Goal: Transaction & Acquisition: Purchase product/service

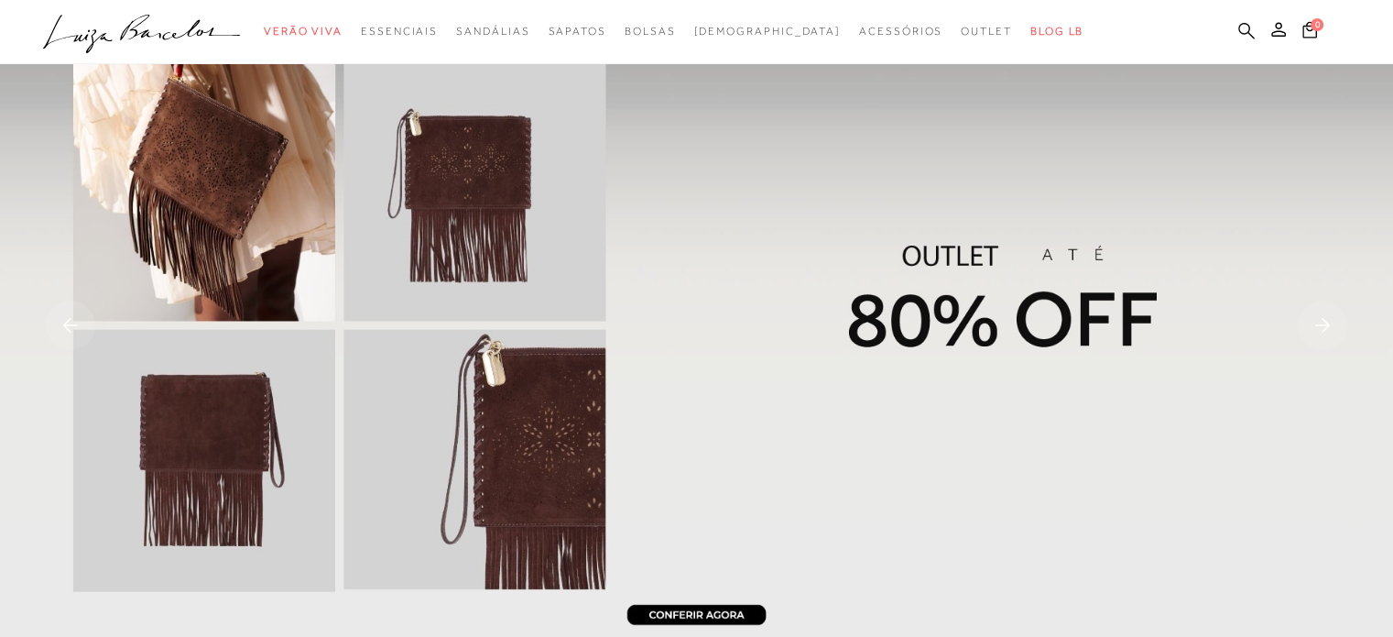
click at [1246, 28] on icon at bounding box center [1246, 30] width 16 height 17
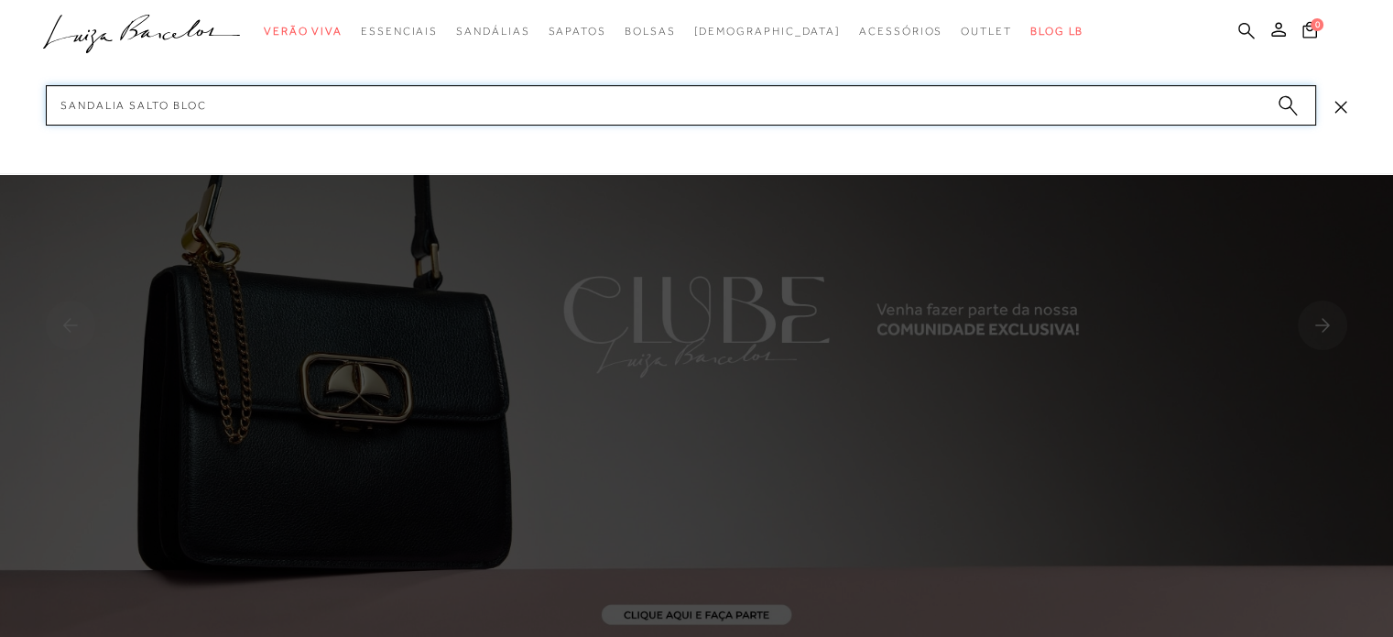
type input "SANDALIA SALTO BLOCO"
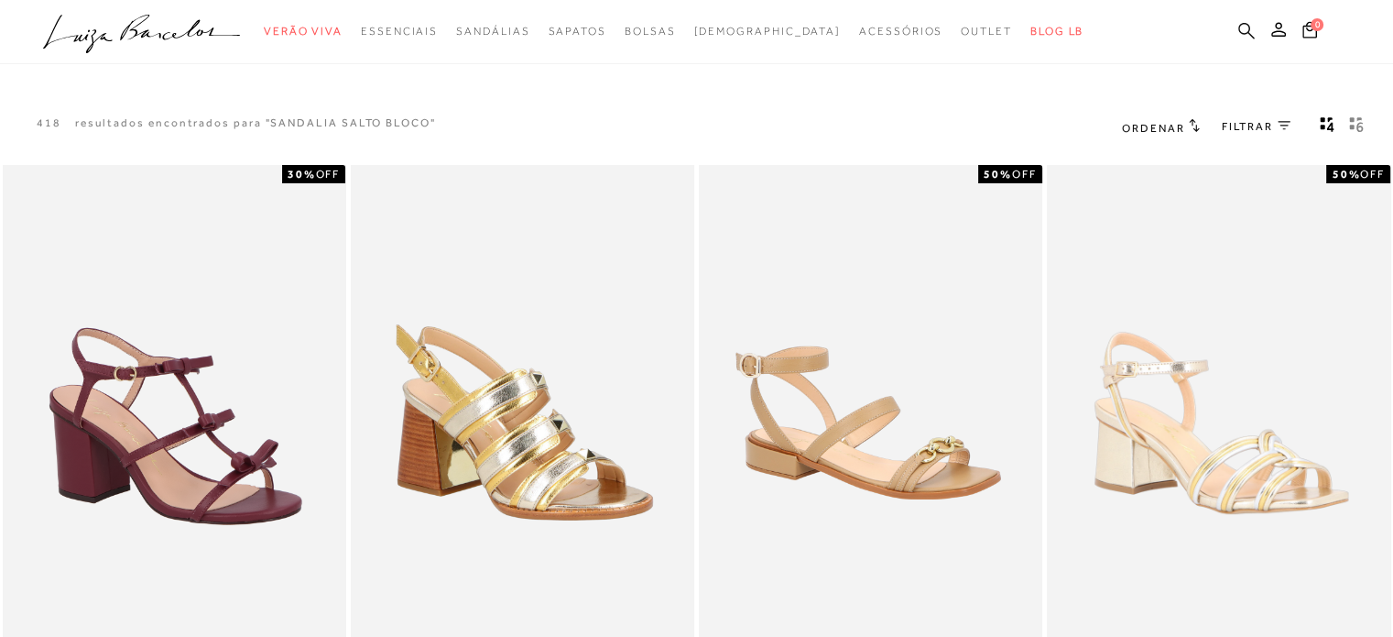
click at [1246, 24] on icon at bounding box center [1246, 30] width 16 height 16
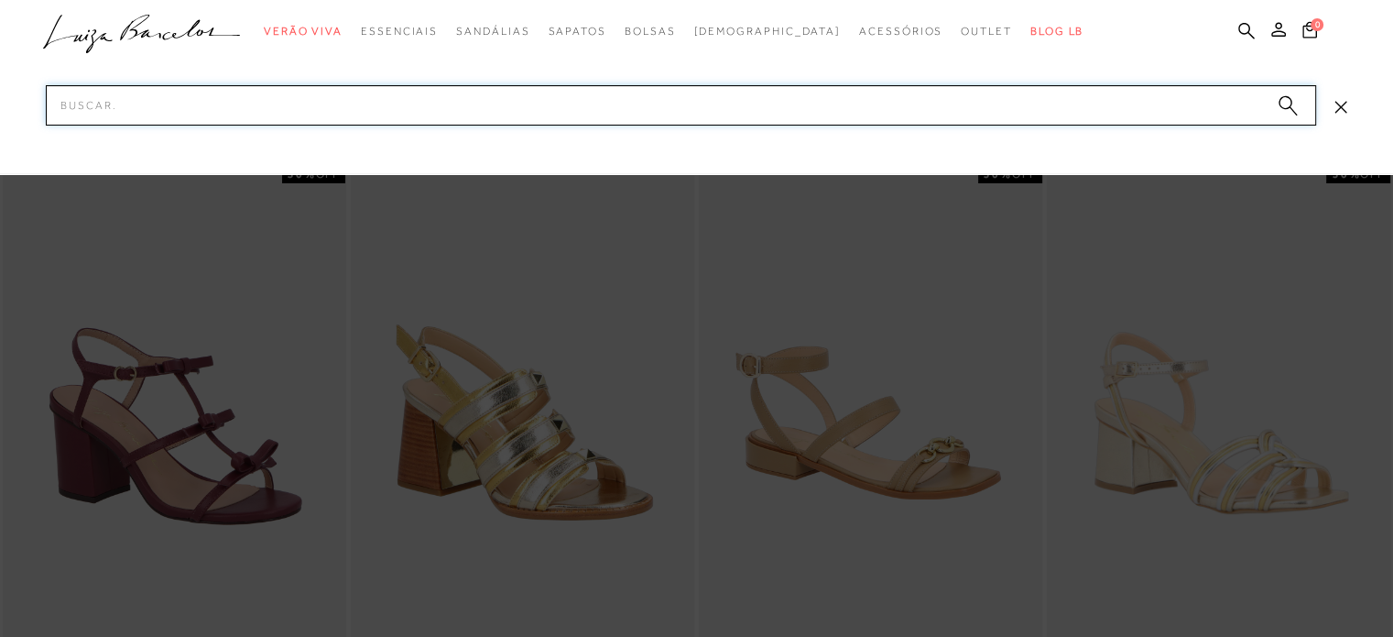
click at [1242, 108] on input "Pesquisar" at bounding box center [681, 105] width 1270 height 40
paste input "SANDALIA LUIZA BARCELOS SALTO BLOCO LAÇO METALCOLO"
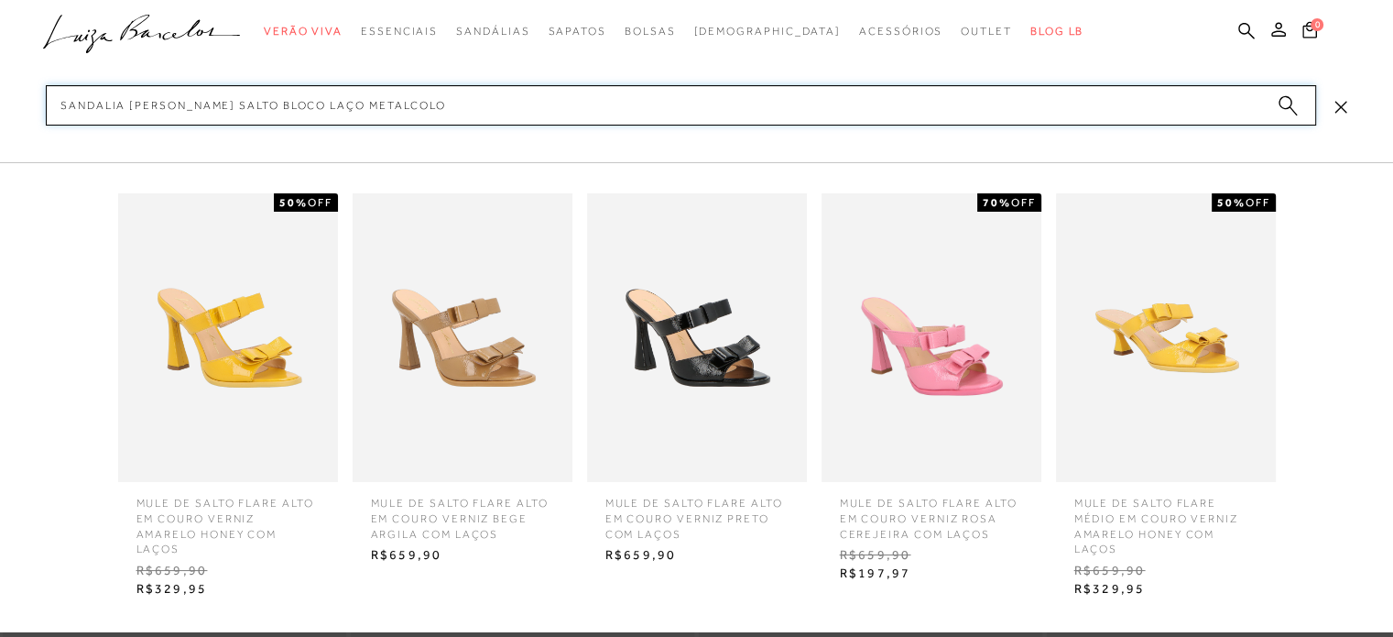
drag, startPoint x: 236, startPoint y: 106, endPoint x: 140, endPoint y: 111, distance: 96.3
click at [140, 111] on input "SANDALIA LUIZA BARCELOS SALTO BLOCO LAÇO METALCOLO" at bounding box center [681, 105] width 1270 height 40
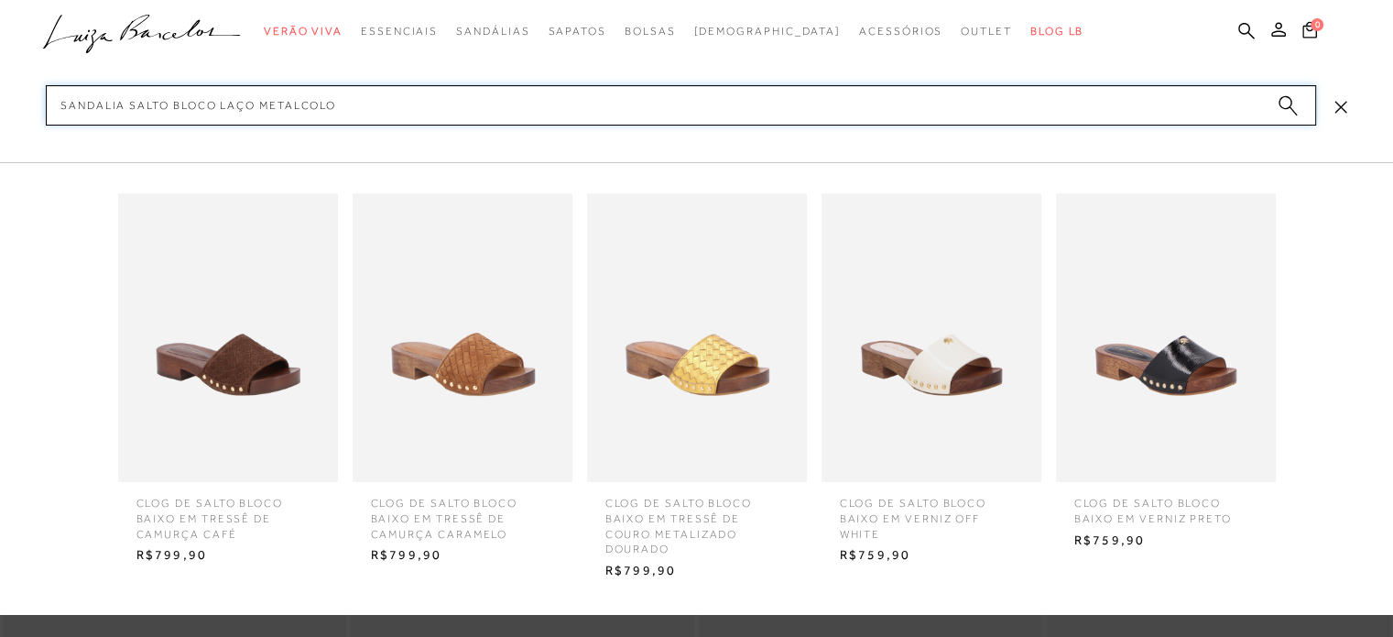
click at [254, 105] on input "SANDALIA SALTO BLOCO LAÇO METALCOLO" at bounding box center [681, 105] width 1270 height 40
type input "SANDALIA SALTO BLOCO METALCOLO"
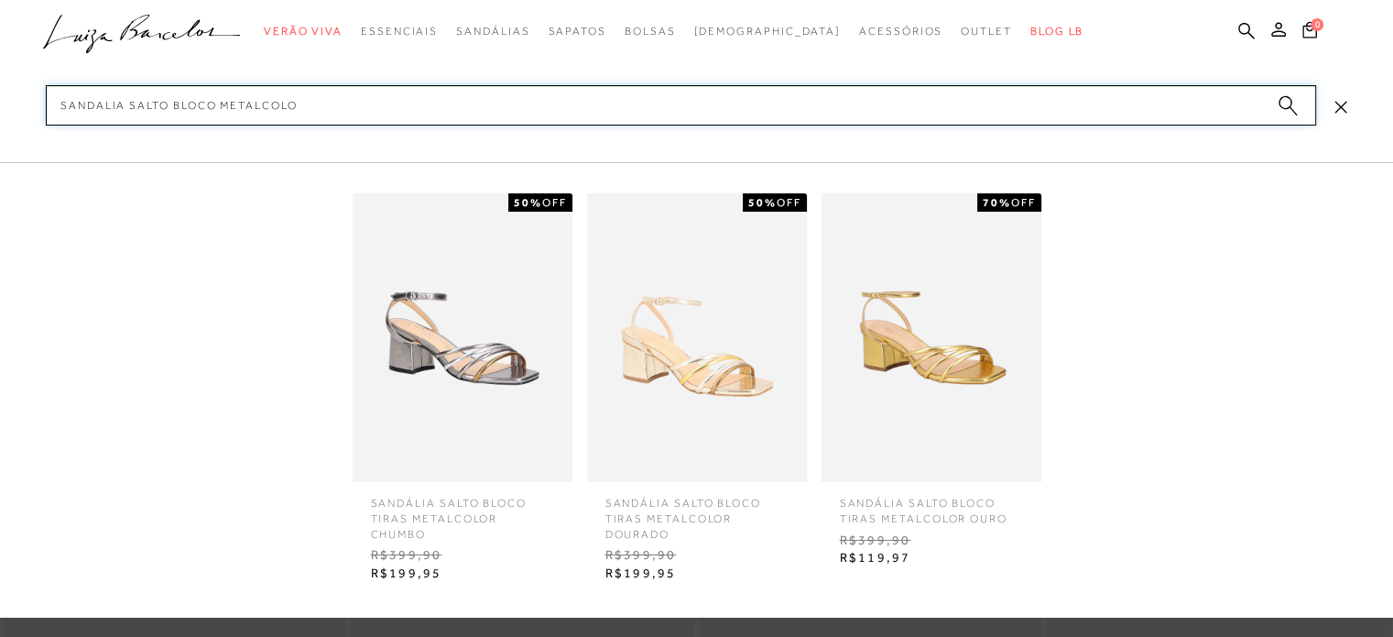
click at [306, 104] on input "SANDALIA SALTO BLOCO METALCOLO" at bounding box center [681, 105] width 1270 height 40
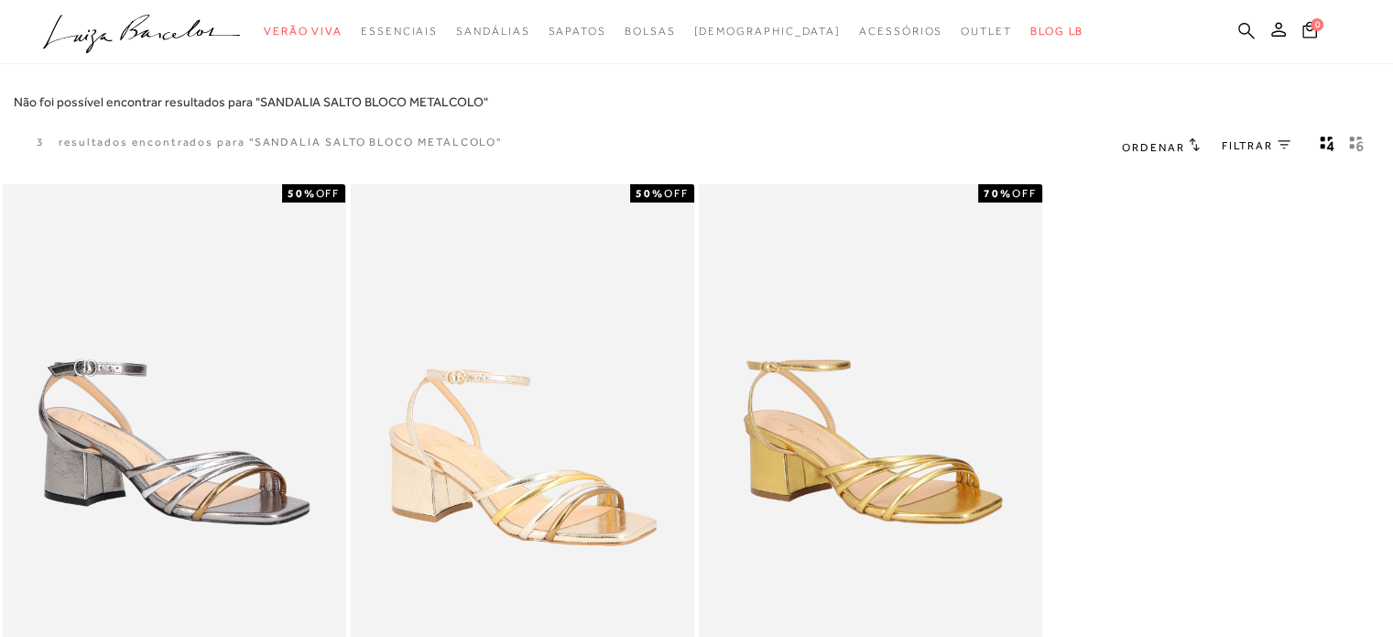
click at [1238, 27] on icon at bounding box center [1246, 30] width 16 height 16
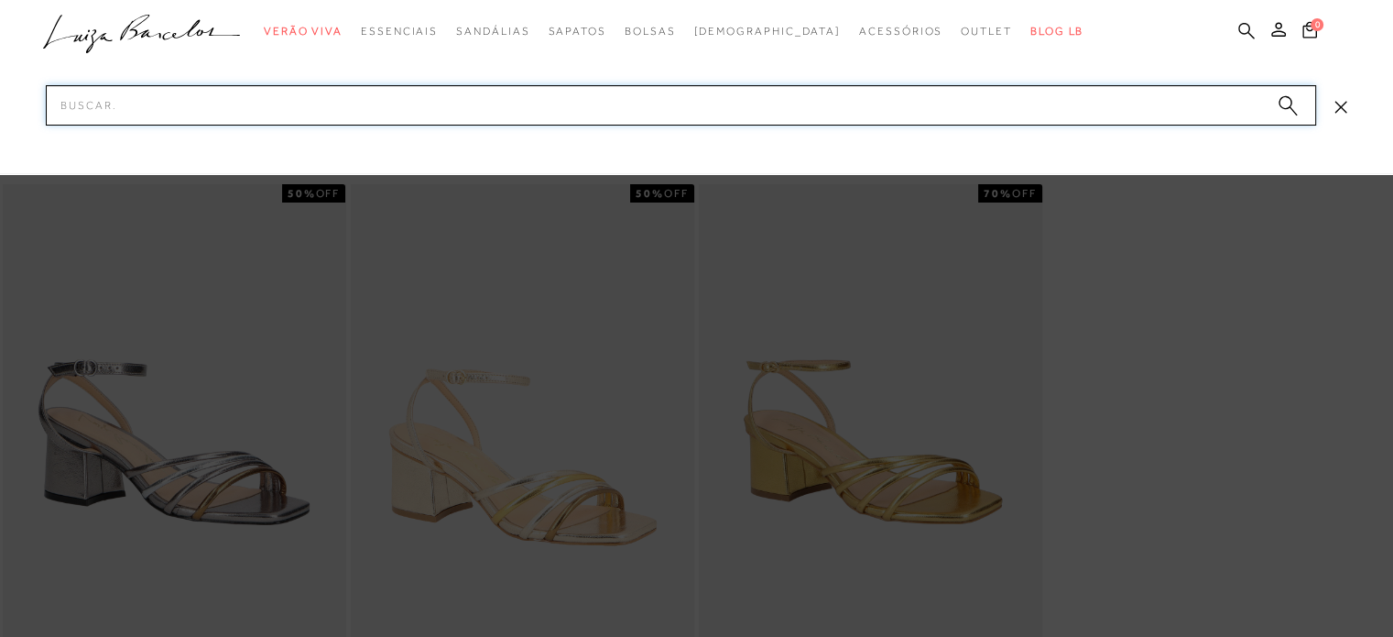
paste input "SANDALIA LUIZA BARCELOS SALTO BLOCO LAÇO METALCOLO"
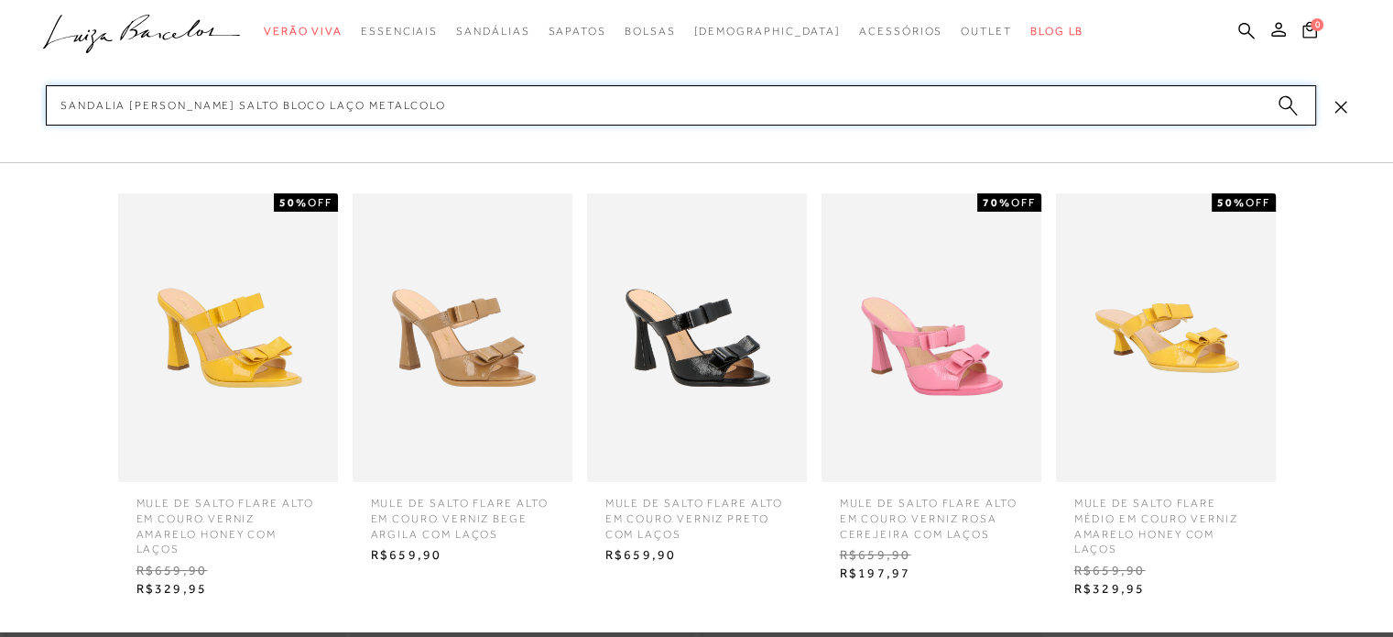
drag, startPoint x: 335, startPoint y: 105, endPoint x: 130, endPoint y: 134, distance: 207.1
click at [130, 1] on div "categoryHeader .a{fill-rule:evenodd;} Verão Viva Mules" at bounding box center [696, 0] width 1393 height 1
type input "SANDALIA LAÇO METALCOLO"
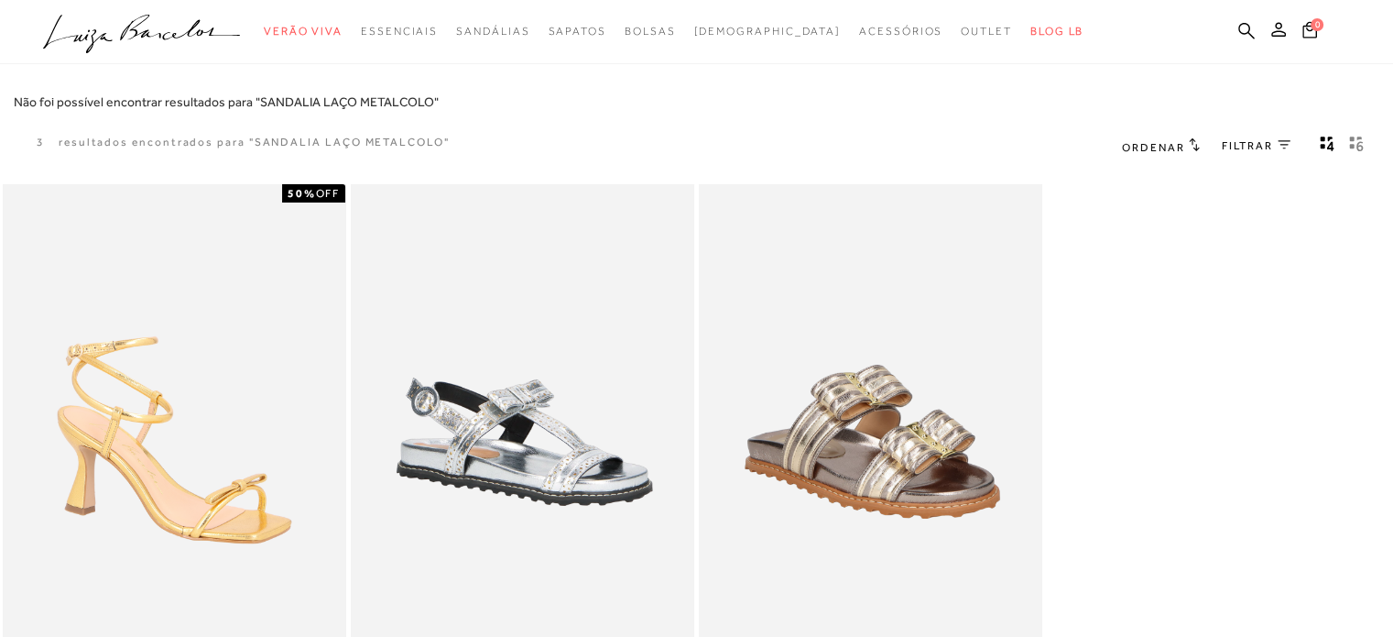
click at [1212, 336] on div "50% OFF SANDÁLIA DE TIRAS FINAS EM METALIZADO DOURADO COM SALTO ALTO FLARE E MI…" at bounding box center [696, 493] width 1393 height 624
click at [1205, 343] on div "50% OFF SANDÁLIA DE TIRAS FINAS EM METALIZADO DOURADO COM SALTO ALTO FLARE E MI…" at bounding box center [696, 493] width 1393 height 624
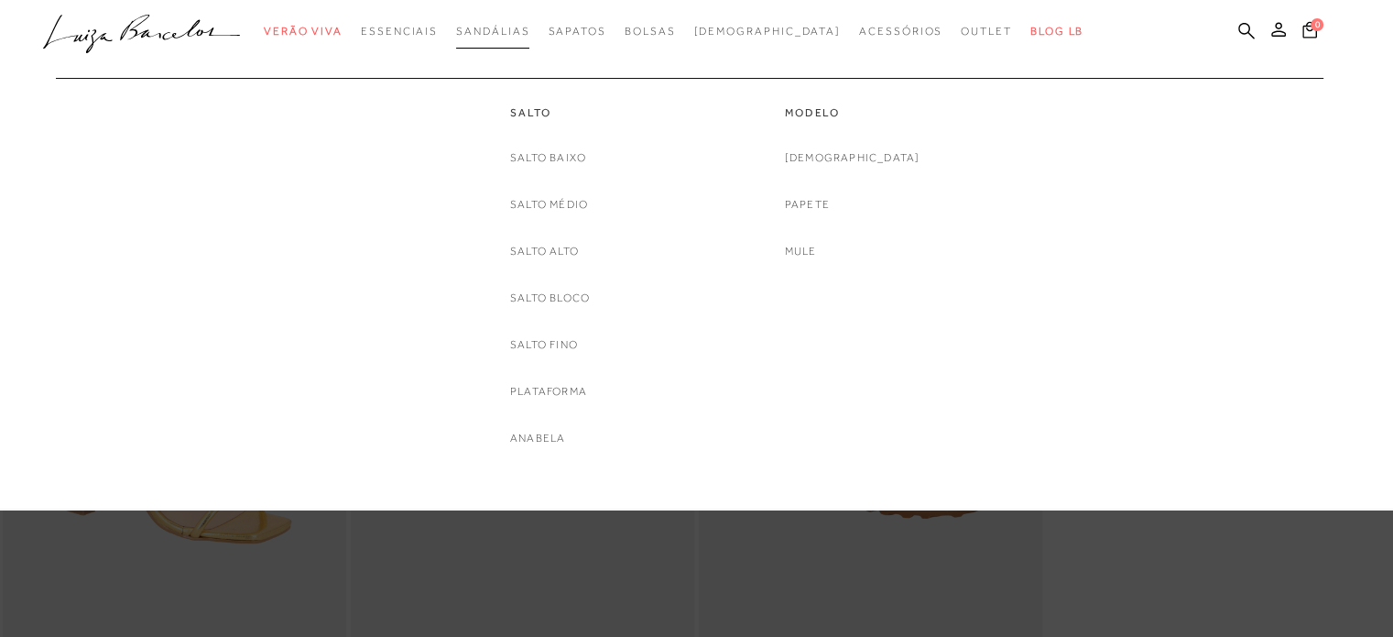
click at [529, 26] on span "Sandálias" at bounding box center [492, 31] width 73 height 13
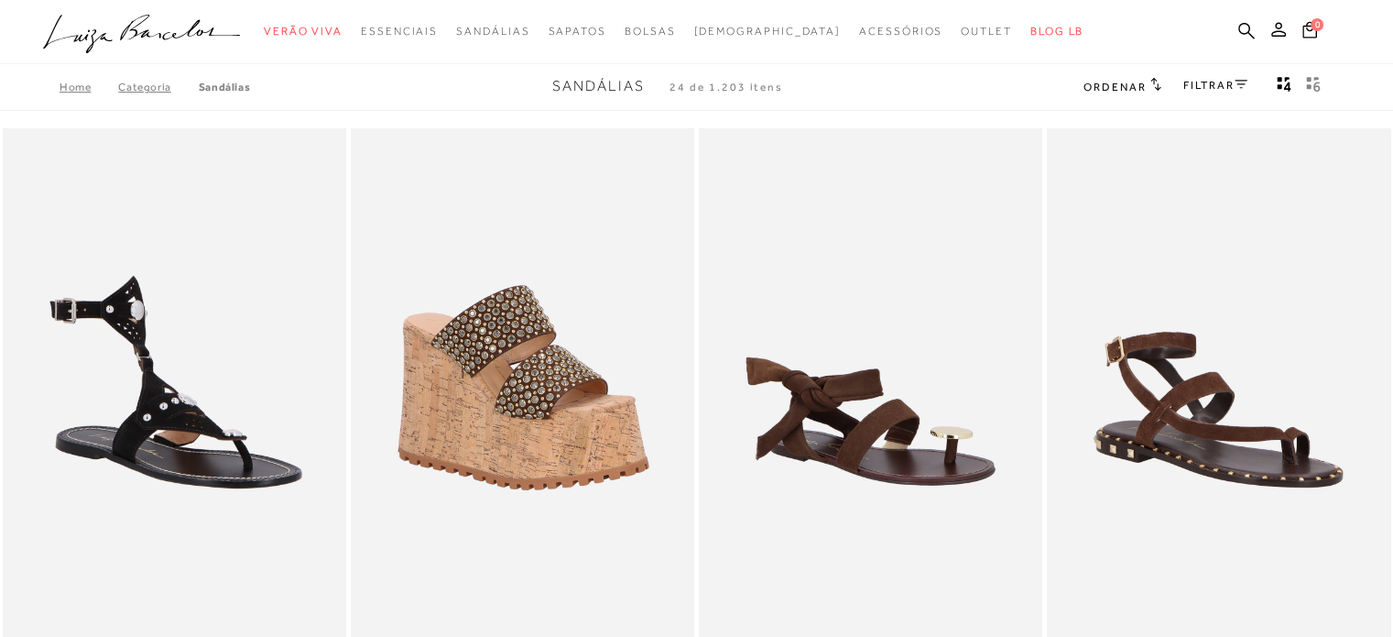
click at [1224, 83] on link "FILTRAR" at bounding box center [1215, 85] width 64 height 13
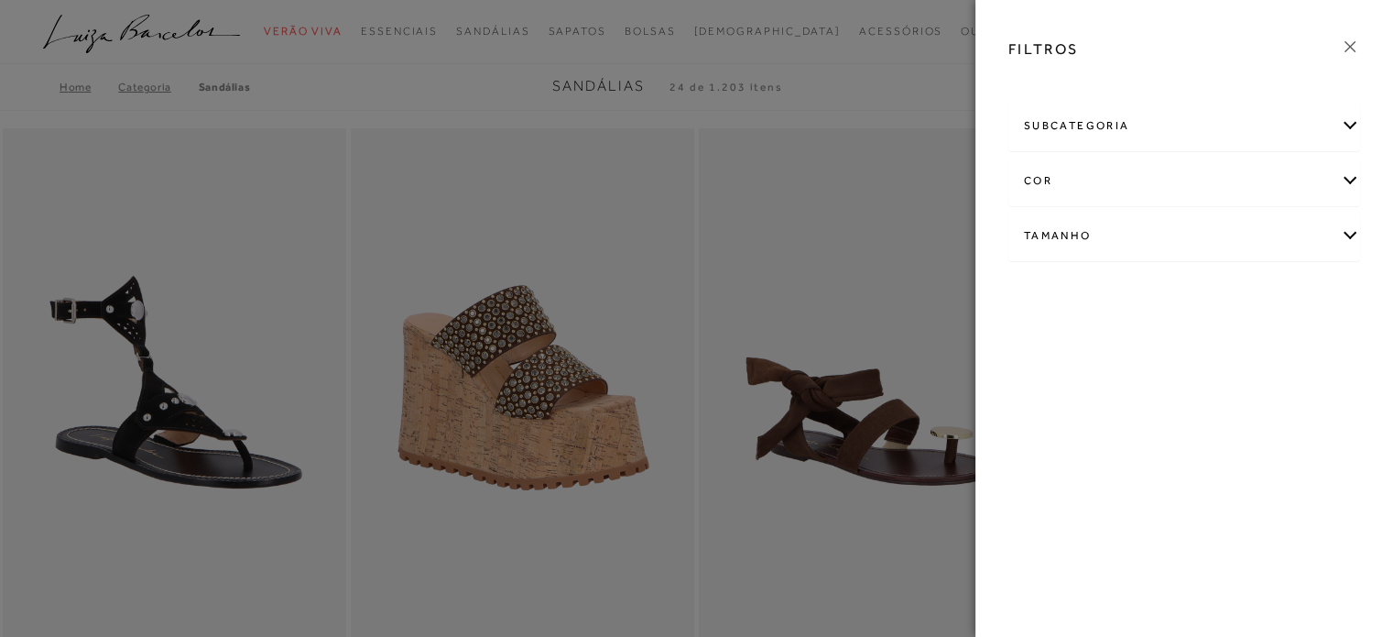
click at [1098, 196] on div "cor" at bounding box center [1184, 181] width 350 height 49
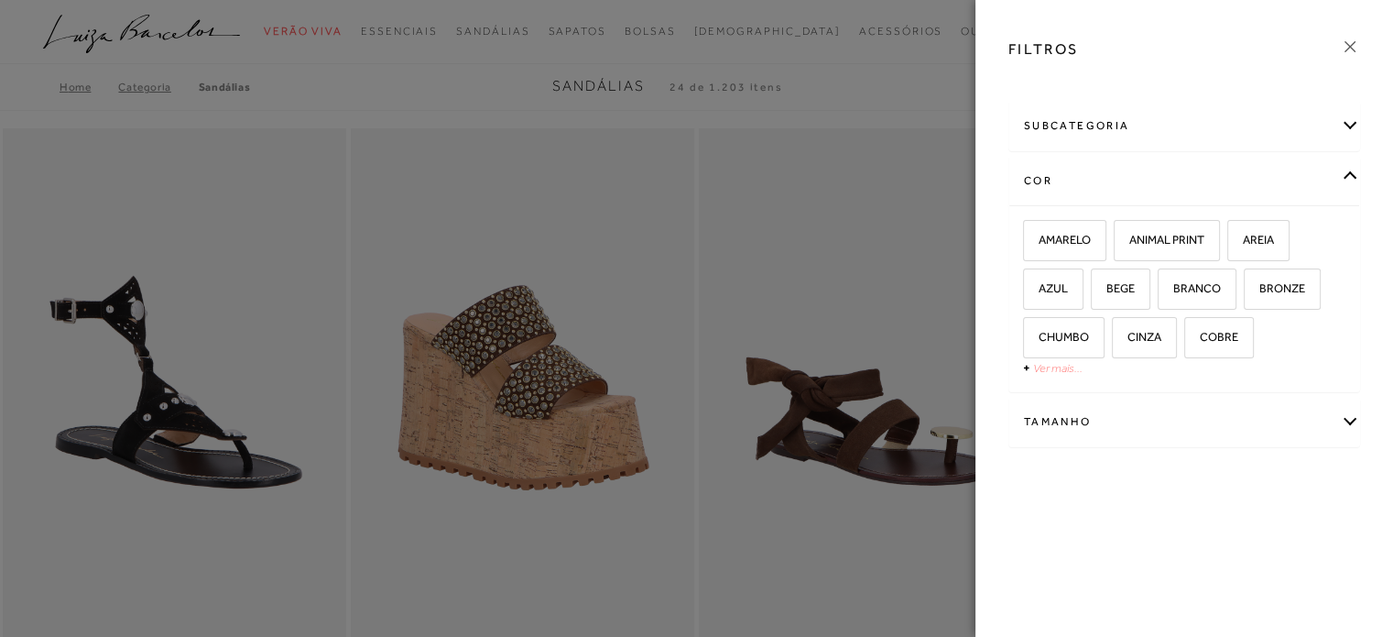
click at [1063, 368] on link "Ver mais..." at bounding box center [1057, 368] width 49 height 14
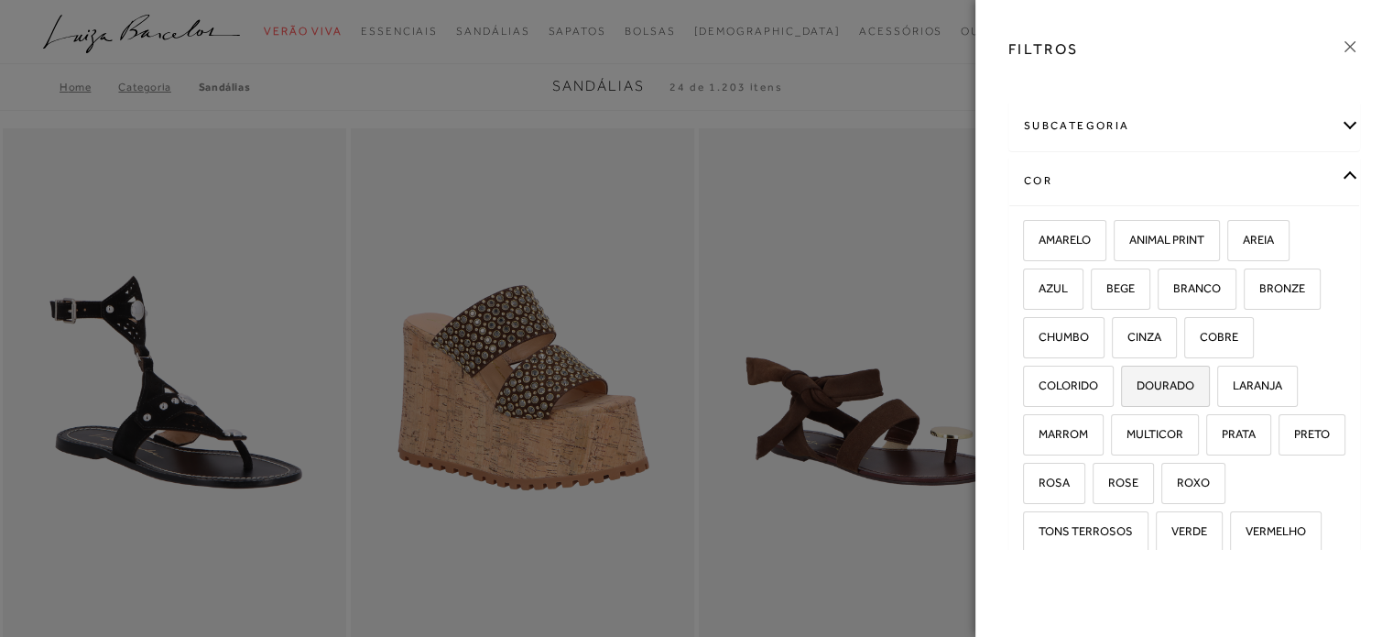
click at [1183, 396] on label "DOURADO" at bounding box center [1165, 385] width 87 height 39
click at [1137, 396] on input "DOURADO" at bounding box center [1127, 388] width 18 height 18
checkbox input "true"
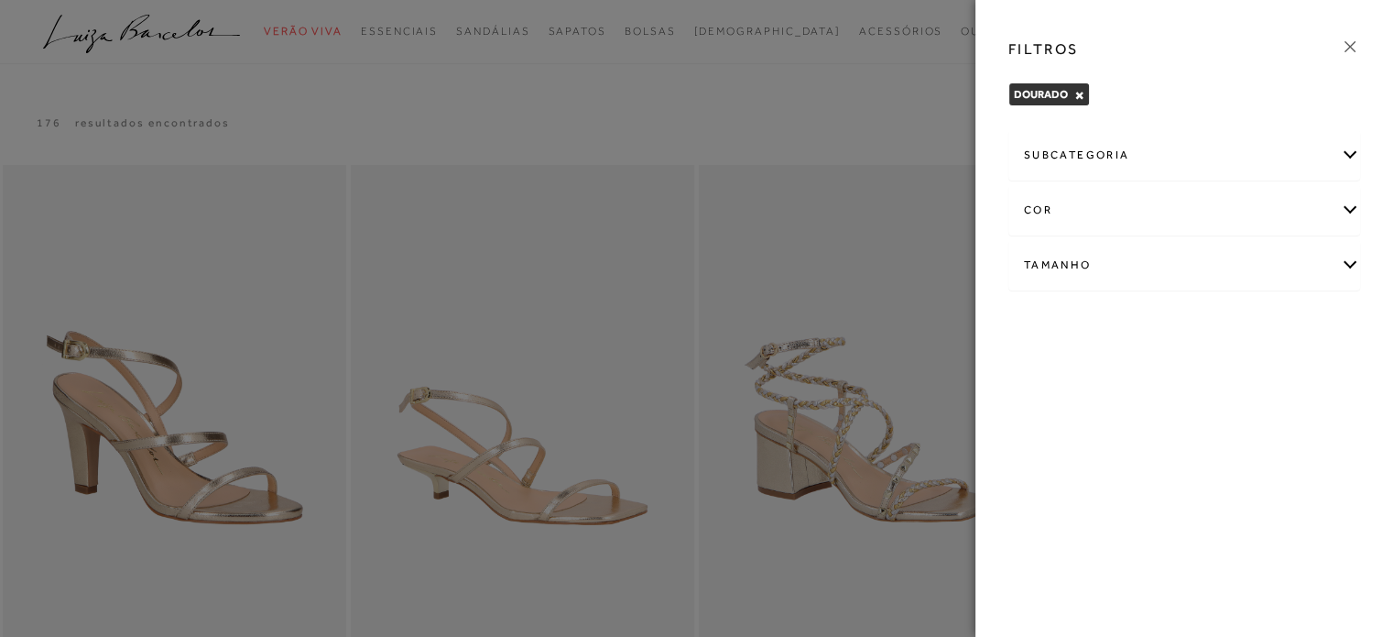
click at [1344, 48] on icon at bounding box center [1350, 47] width 20 height 20
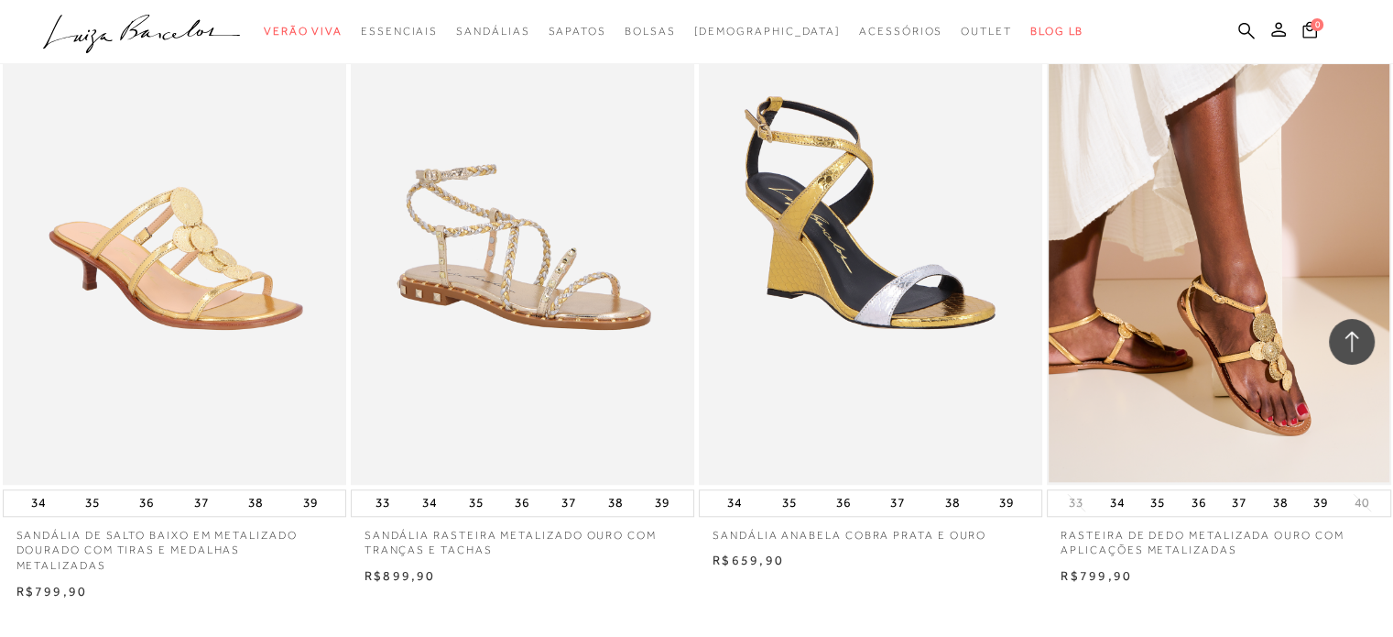
scroll to position [1924, 0]
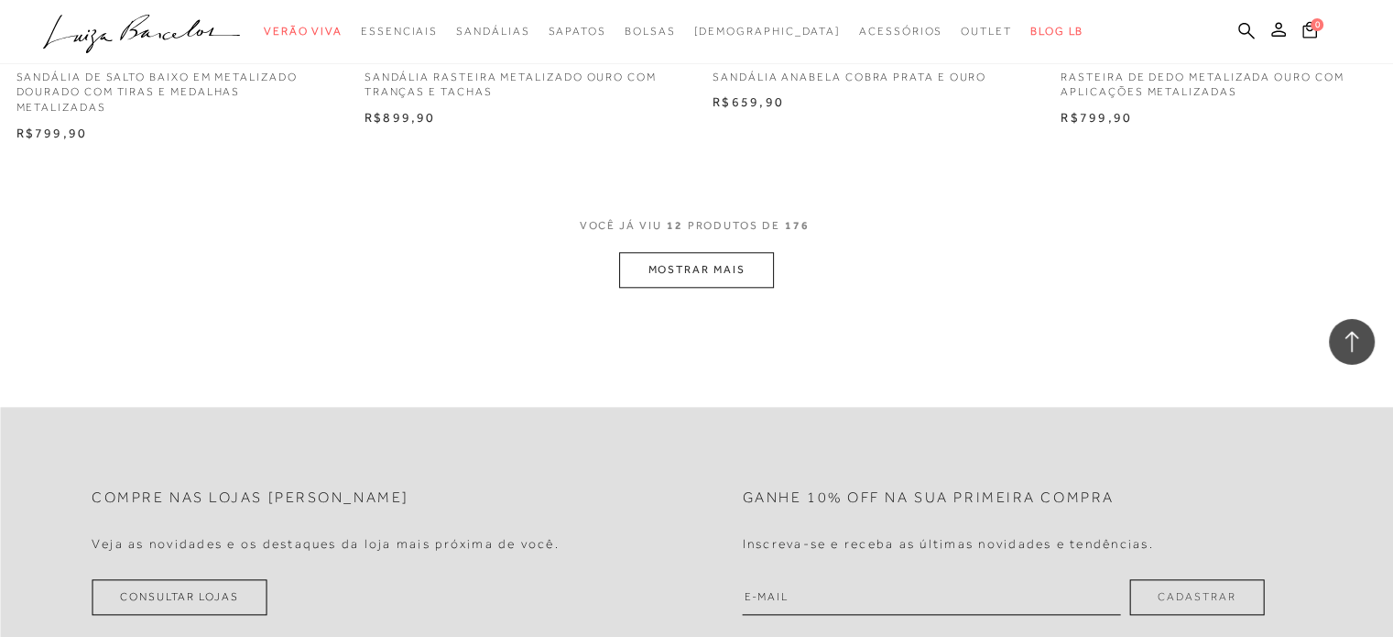
click at [696, 255] on button "MOSTRAR MAIS" at bounding box center [696, 270] width 154 height 36
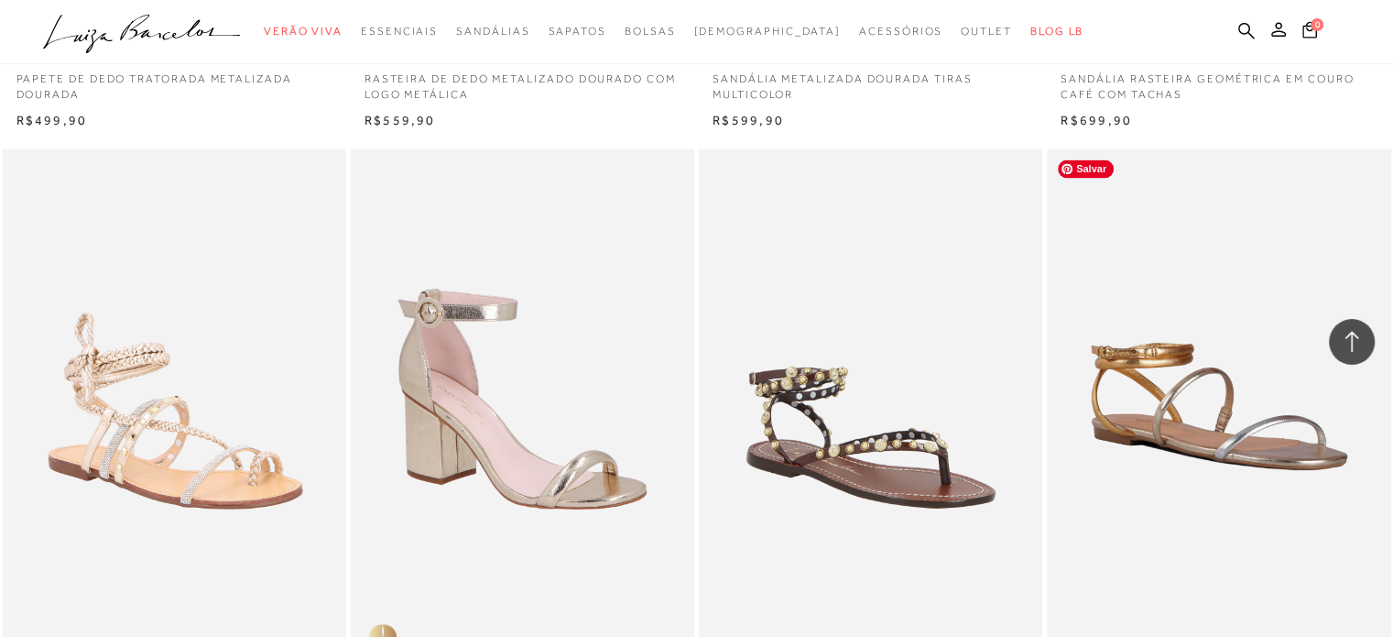
scroll to position [3664, 0]
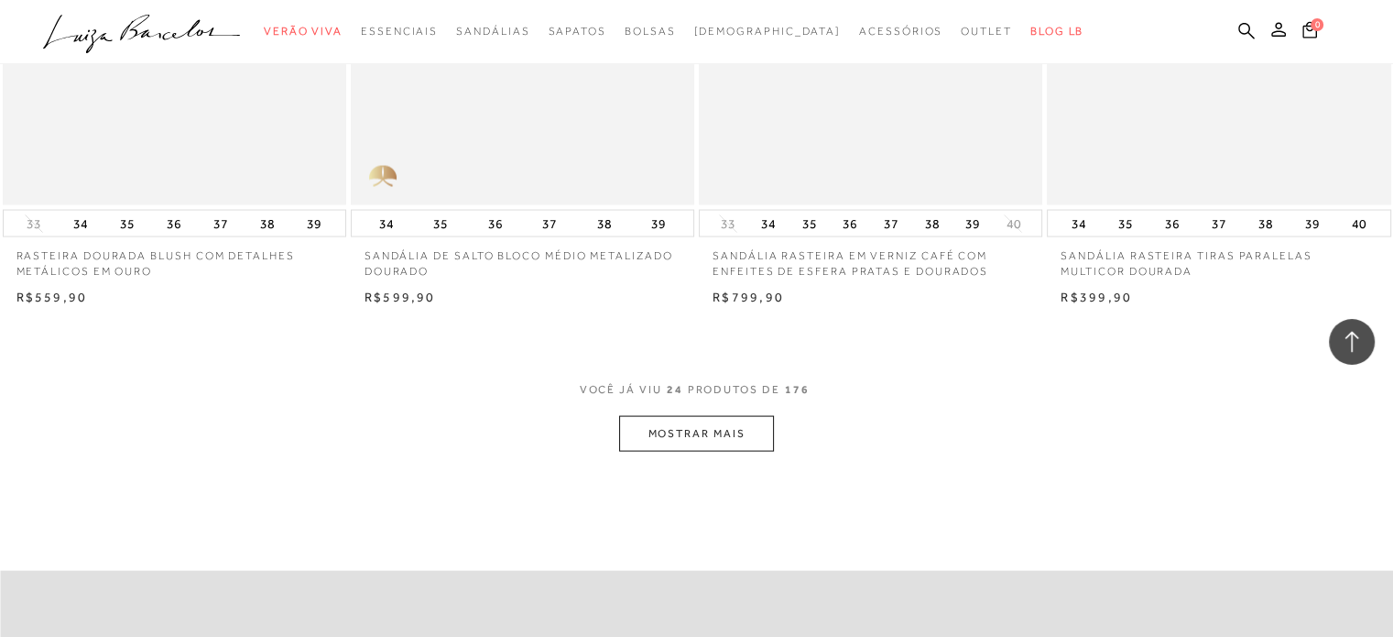
click at [696, 444] on button "MOSTRAR MAIS" at bounding box center [696, 434] width 154 height 36
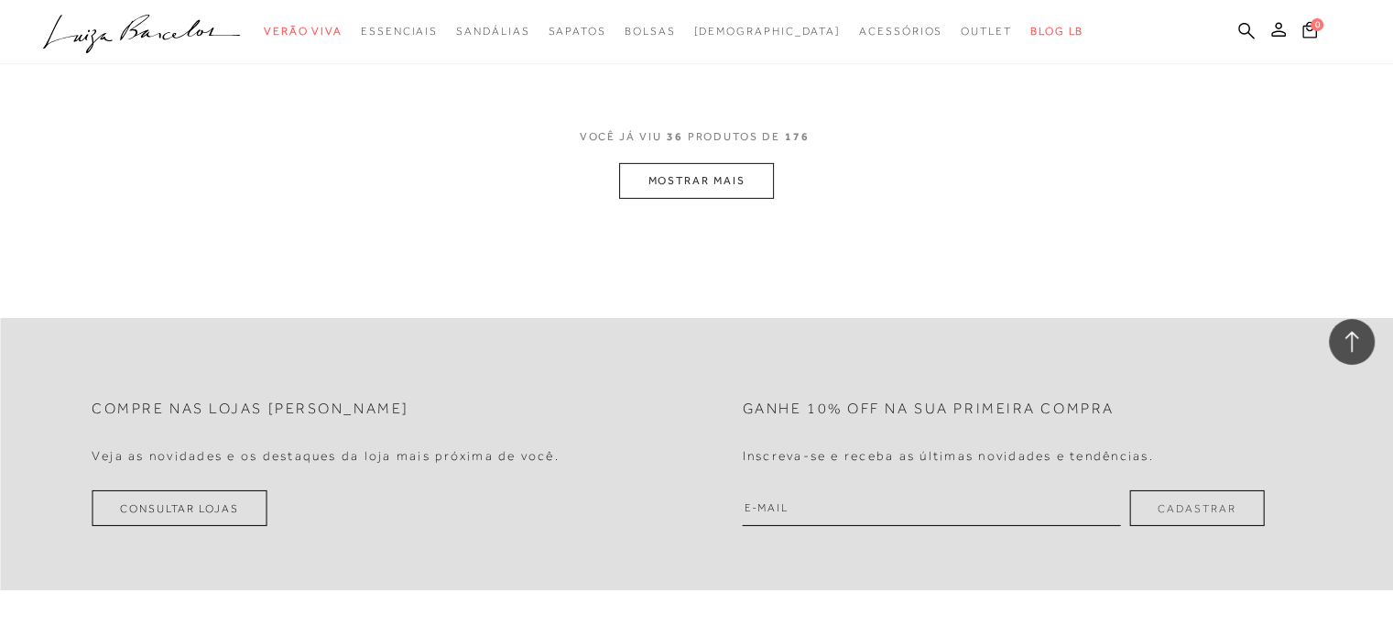
scroll to position [5862, 0]
click at [685, 172] on button "MOSTRAR MAIS" at bounding box center [696, 178] width 154 height 36
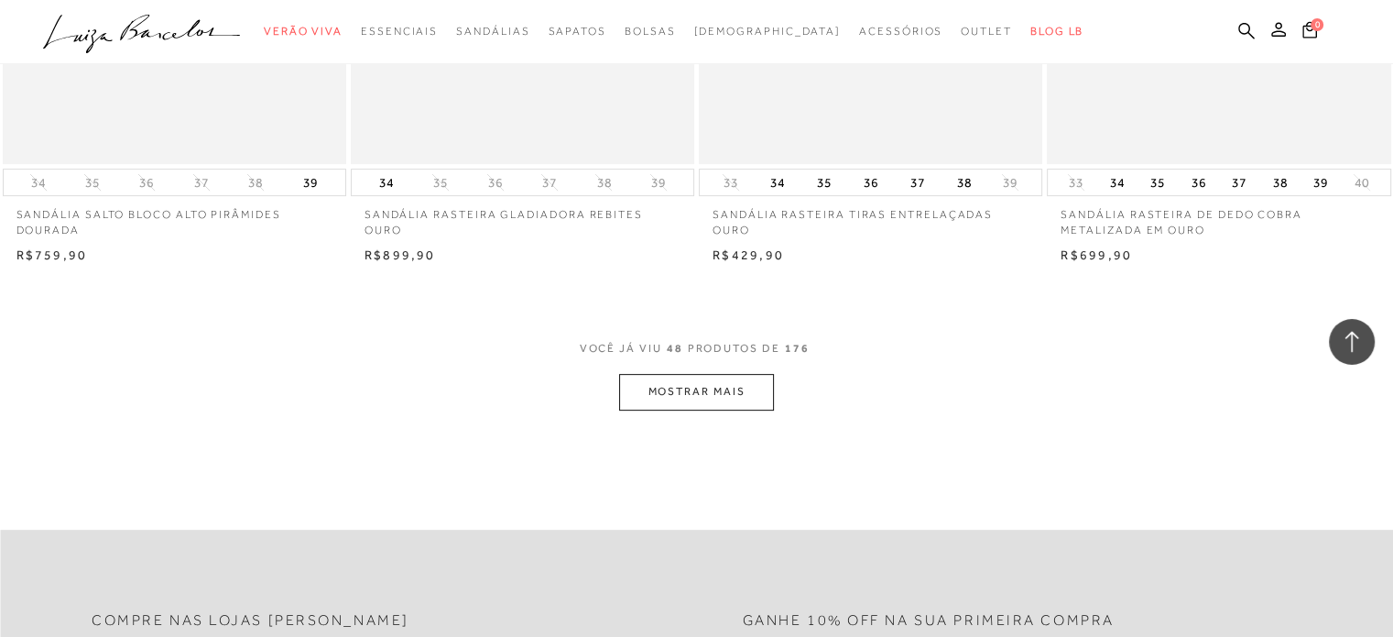
scroll to position [7694, 0]
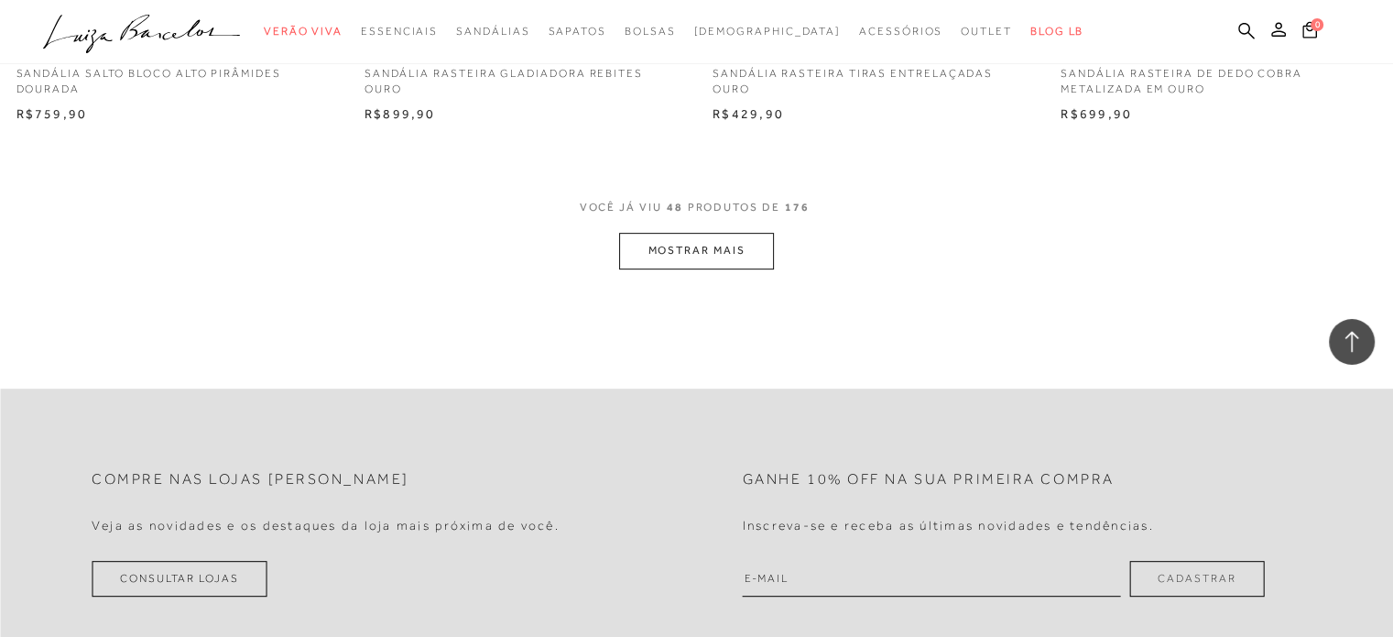
click at [717, 240] on button "MOSTRAR MAIS" at bounding box center [696, 251] width 154 height 36
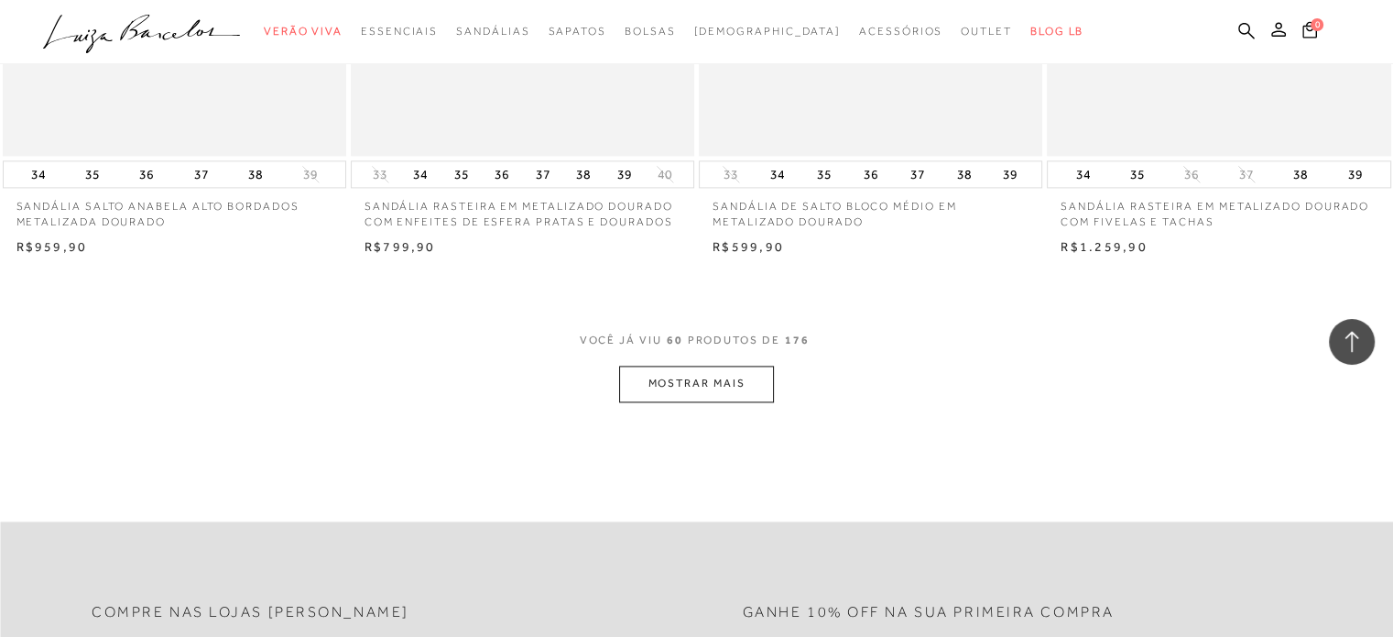
scroll to position [9526, 0]
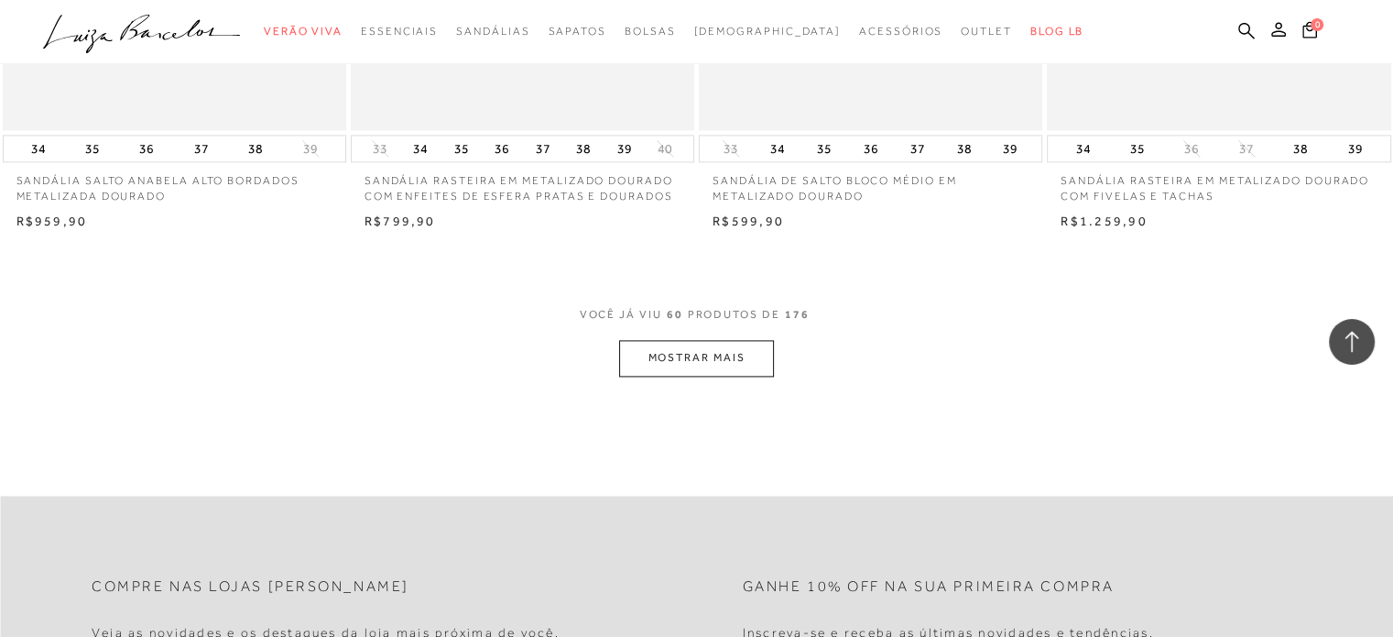
click at [731, 356] on button "MOSTRAR MAIS" at bounding box center [696, 358] width 154 height 36
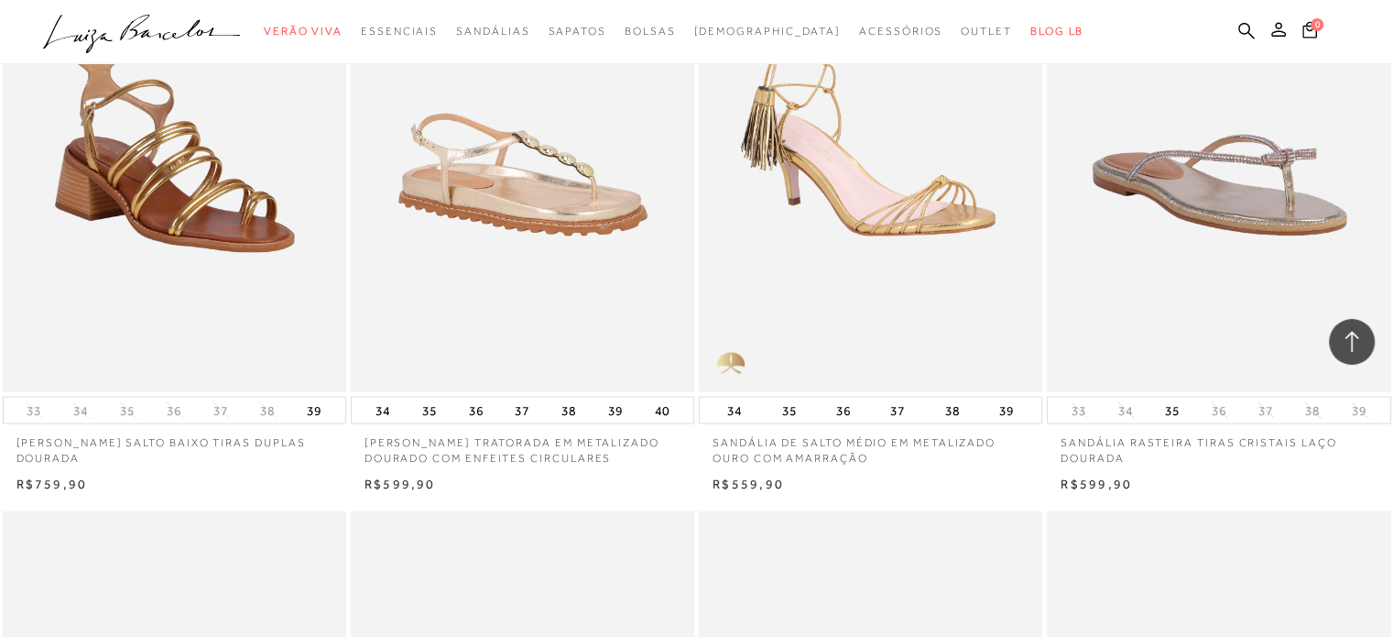
scroll to position [10992, 0]
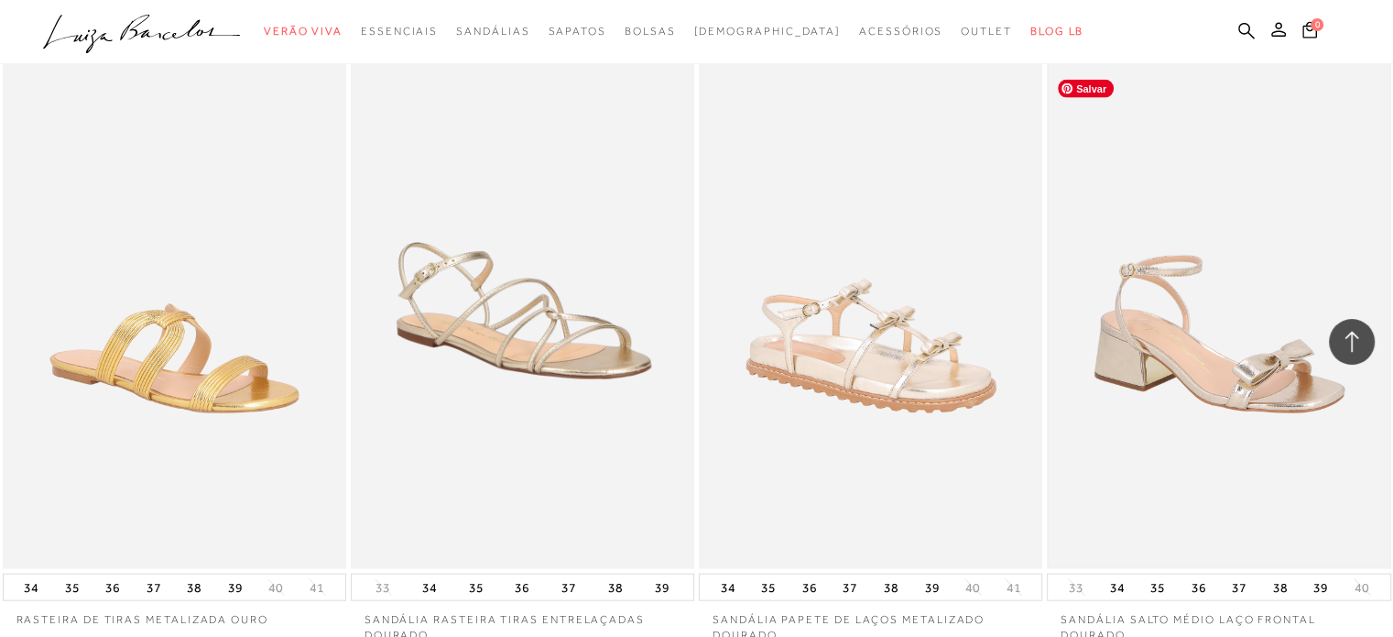
click at [1226, 378] on img at bounding box center [1219, 311] width 340 height 510
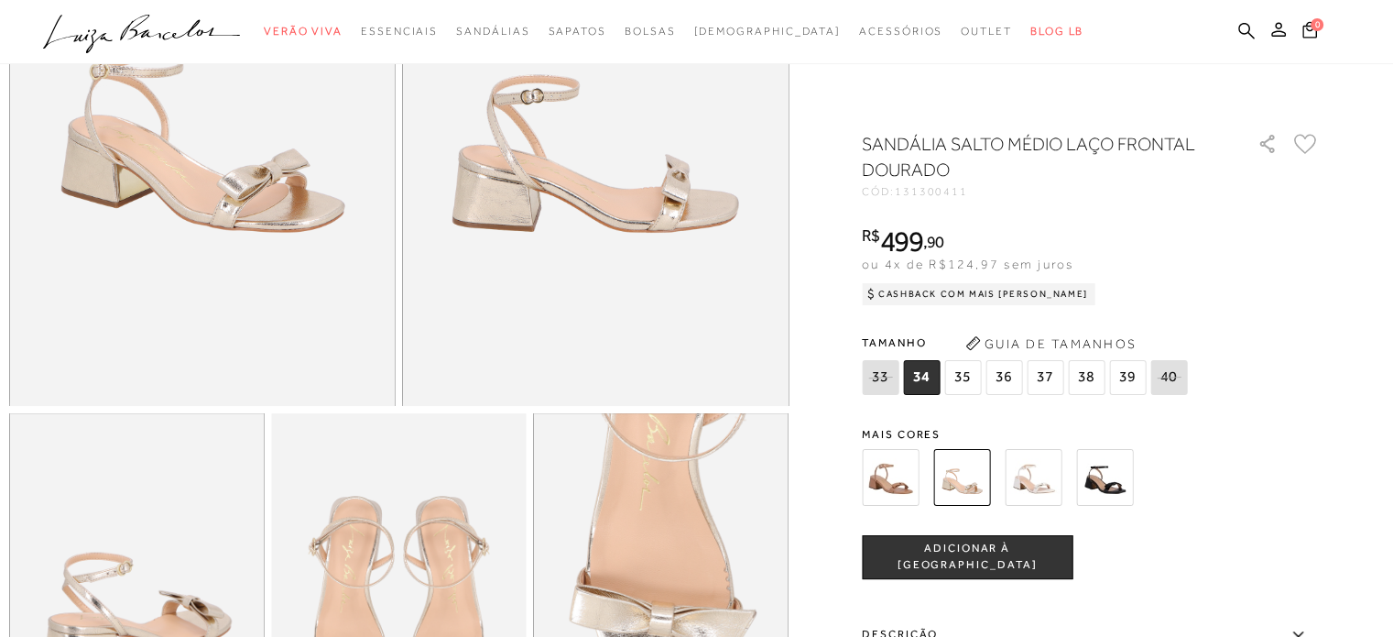
scroll to position [275, 0]
